Goal: Transaction & Acquisition: Book appointment/travel/reservation

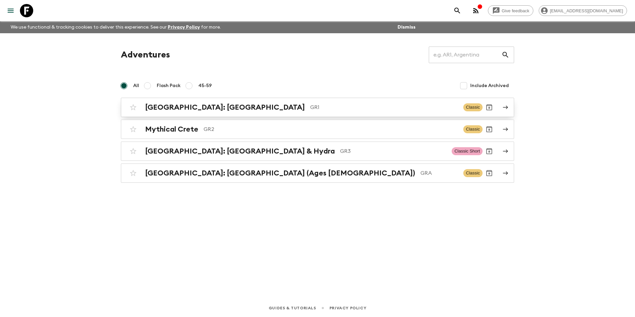
click at [170, 113] on div "[GEOGRAPHIC_DATA]: [GEOGRAPHIC_DATA] & the Islands GR1 Classic" at bounding box center [304, 107] width 356 height 13
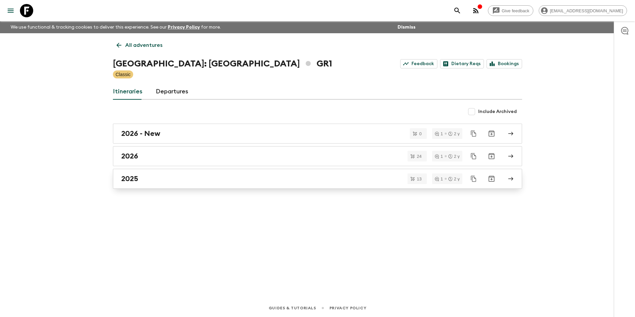
click at [129, 182] on h2 "2025" at bounding box center [129, 178] width 17 height 9
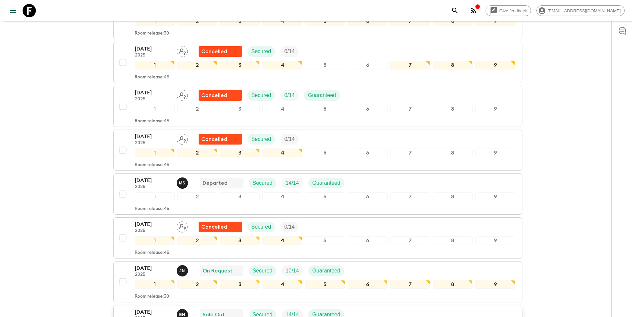
scroll to position [253, 0]
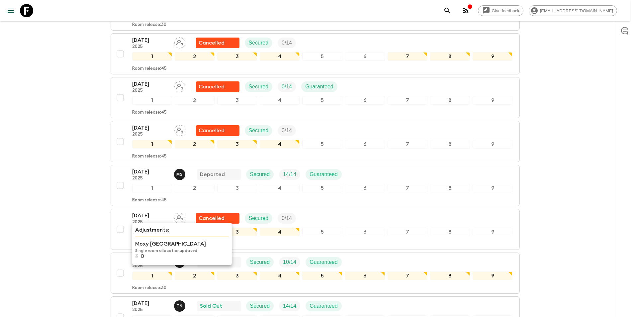
click at [143, 246] on p "Moxy [GEOGRAPHIC_DATA]" at bounding box center [182, 244] width 94 height 8
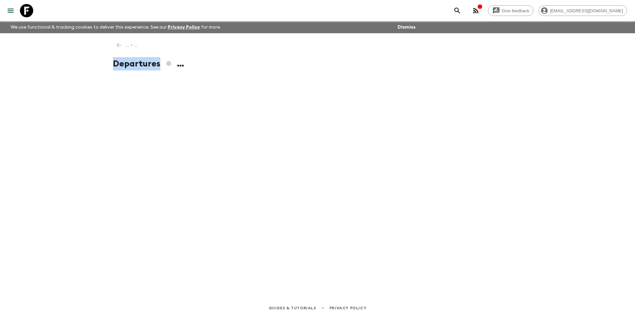
click at [143, 246] on div "... • ... Departures ..." at bounding box center [317, 156] width 425 height 247
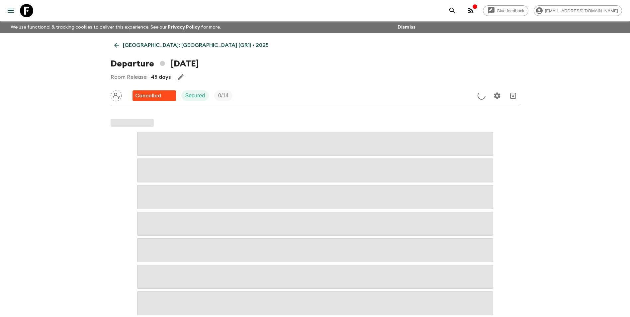
click at [124, 41] on p "[GEOGRAPHIC_DATA]: [GEOGRAPHIC_DATA] (GR1) • 2025" at bounding box center [196, 45] width 146 height 8
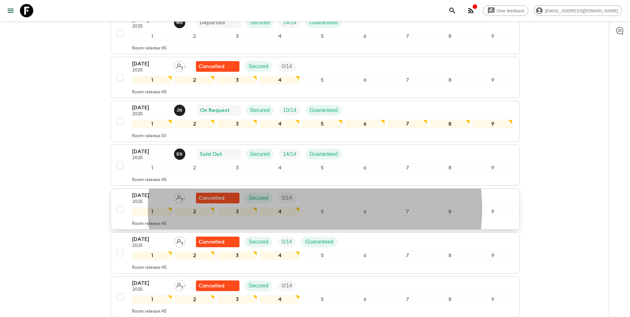
scroll to position [431, 0]
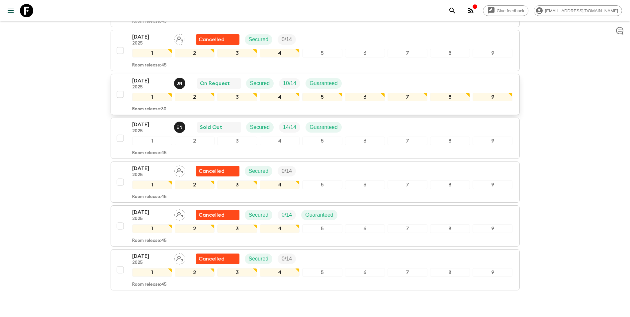
click at [144, 77] on p "[DATE]" at bounding box center [150, 81] width 37 height 8
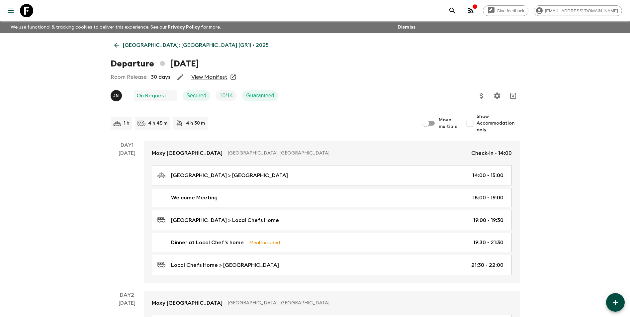
click at [211, 76] on link "View Manifest" at bounding box center [209, 77] width 36 height 7
